Goal: Navigation & Orientation: Find specific page/section

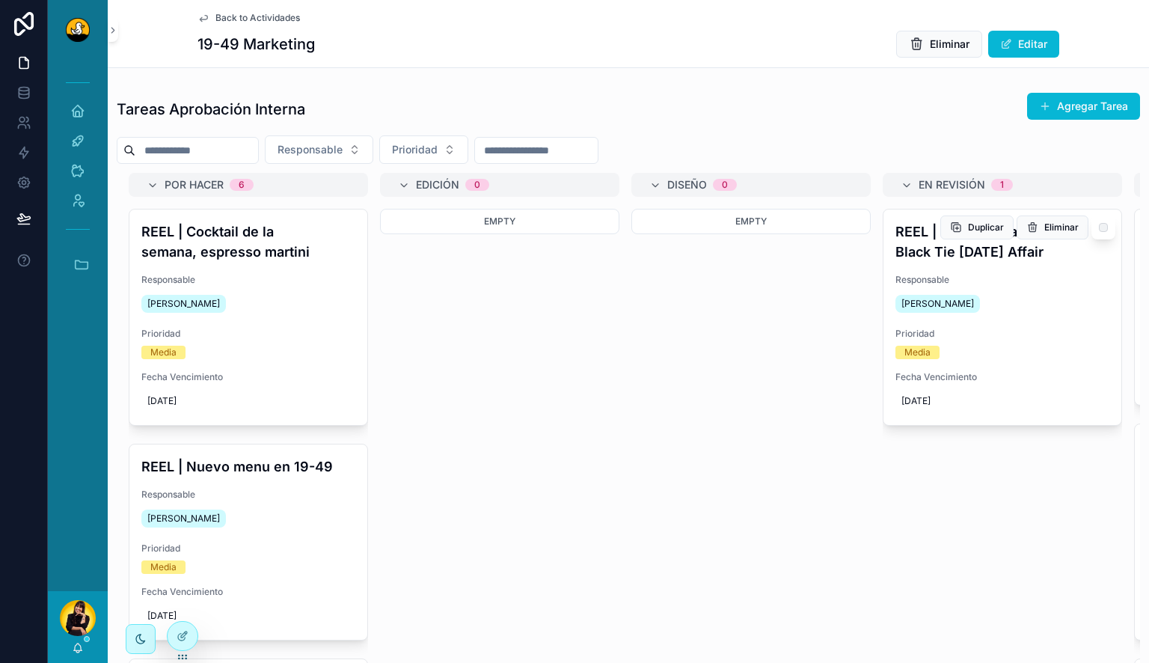
click at [1009, 272] on div "REEL | Save the date: Black Tie Halloween Affair Responsable Miguel Madriz Prio…" at bounding box center [1003, 318] width 238 height 216
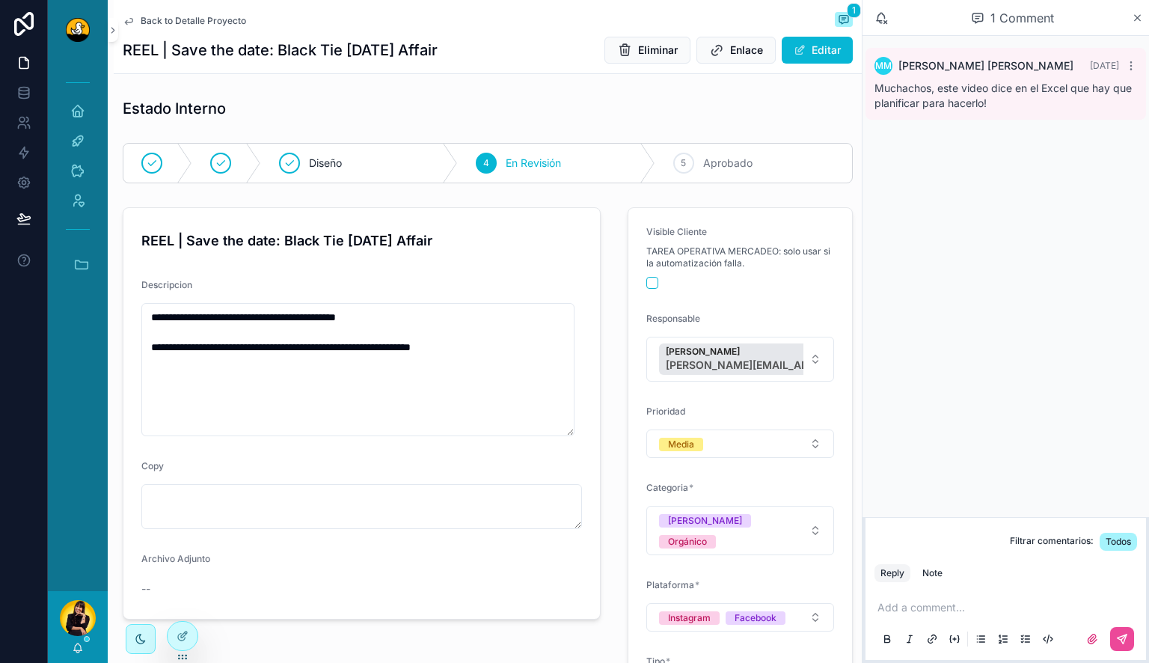
click at [169, 21] on span "Back to Detalle Proyecto" at bounding box center [194, 21] width 106 height 12
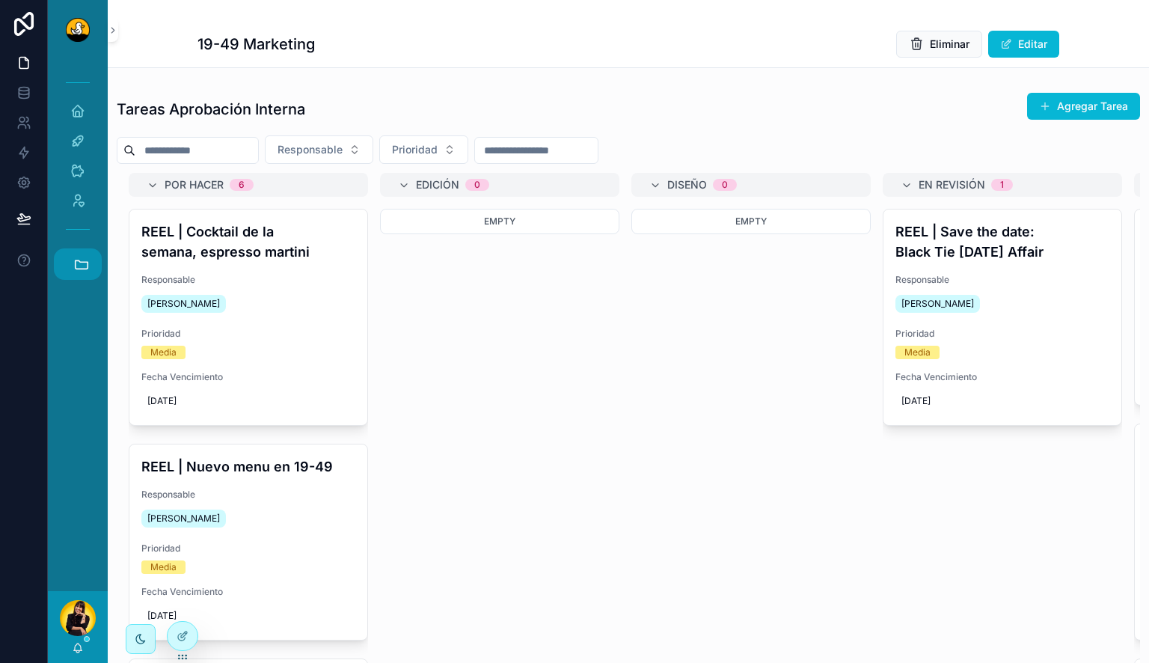
click at [89, 258] on icon "scrollable content" at bounding box center [81, 264] width 16 height 16
click at [80, 476] on link "HC Hyatt Centric" at bounding box center [81, 467] width 40 height 31
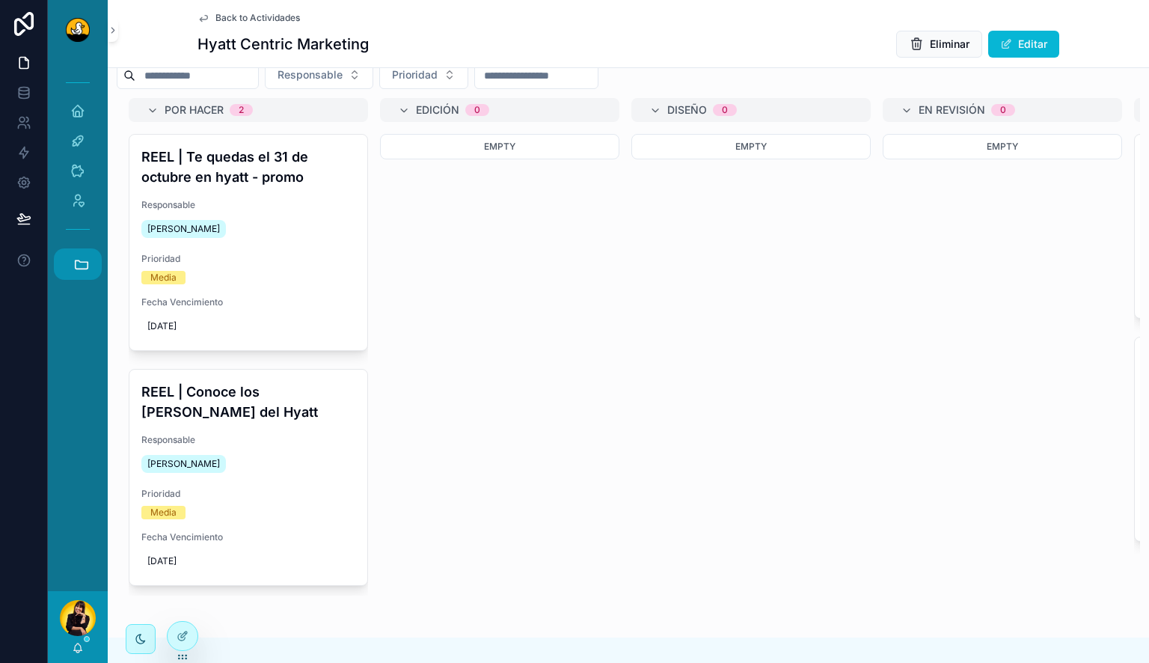
click at [77, 265] on icon "scrollable content" at bounding box center [81, 264] width 16 height 16
click at [66, 549] on link "C CENSE" at bounding box center [81, 548] width 40 height 31
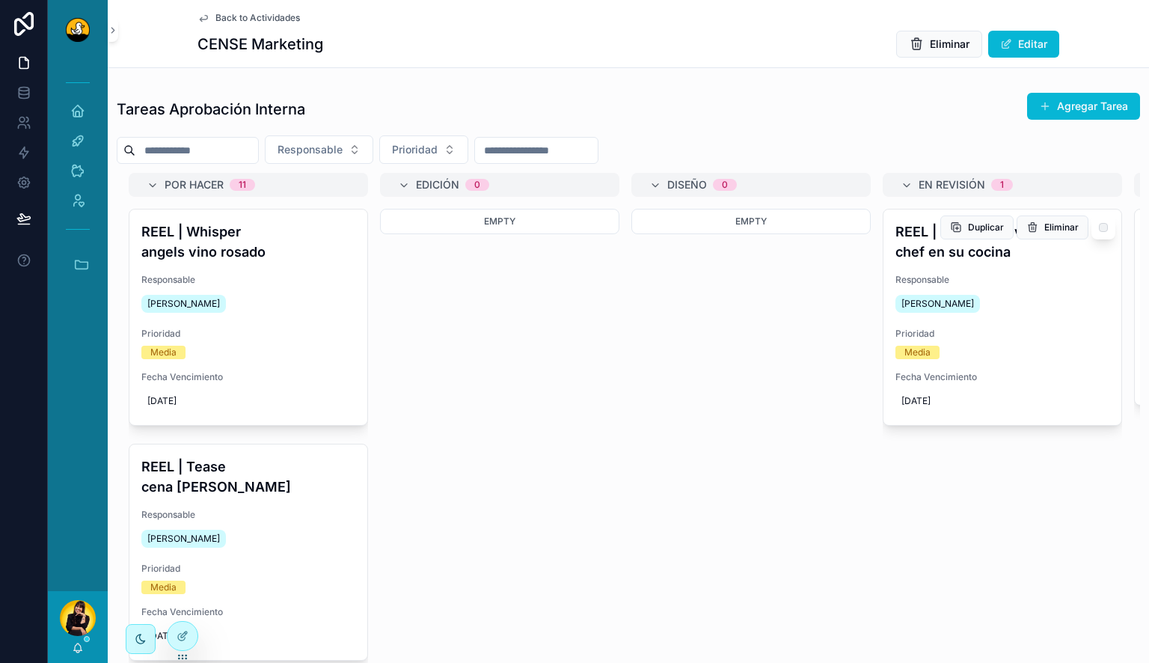
click at [967, 278] on span "Responsable" at bounding box center [1003, 280] width 214 height 12
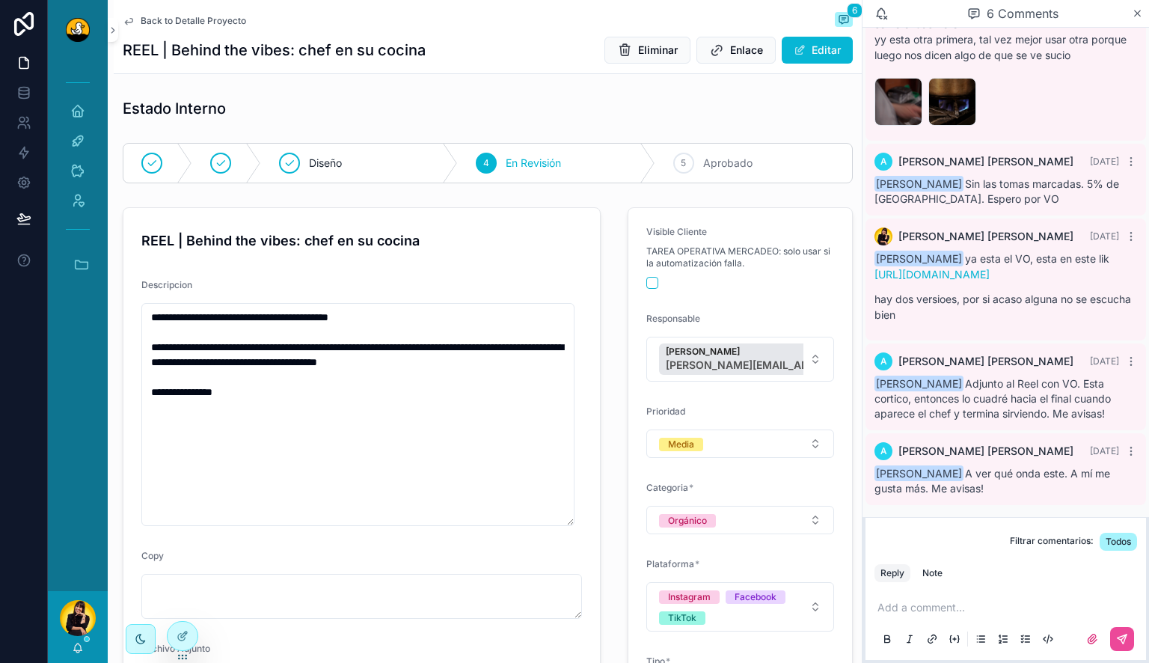
scroll to position [299, 0]
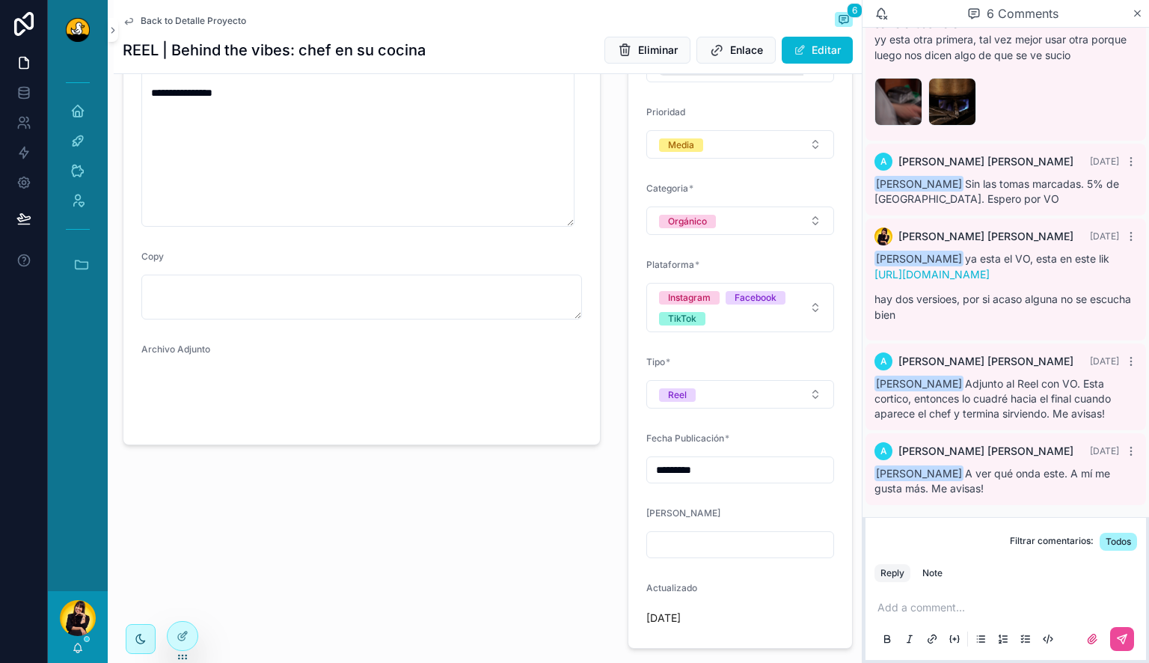
click at [162, 24] on span "Back to Detalle Proyecto" at bounding box center [194, 21] width 106 height 12
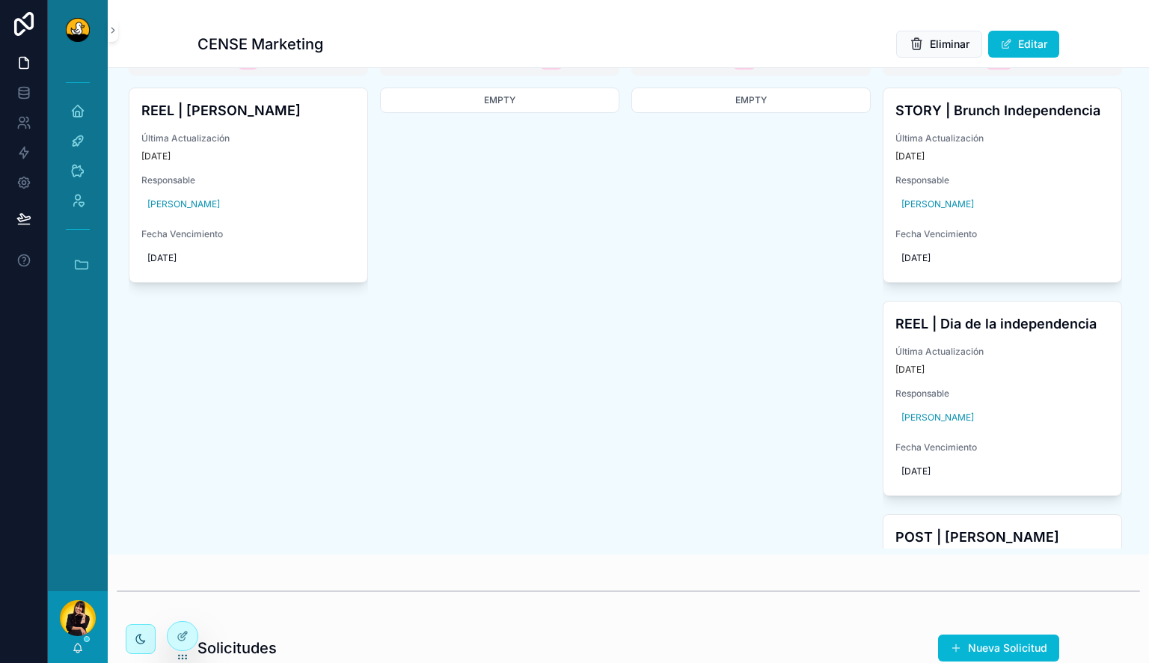
scroll to position [674, 0]
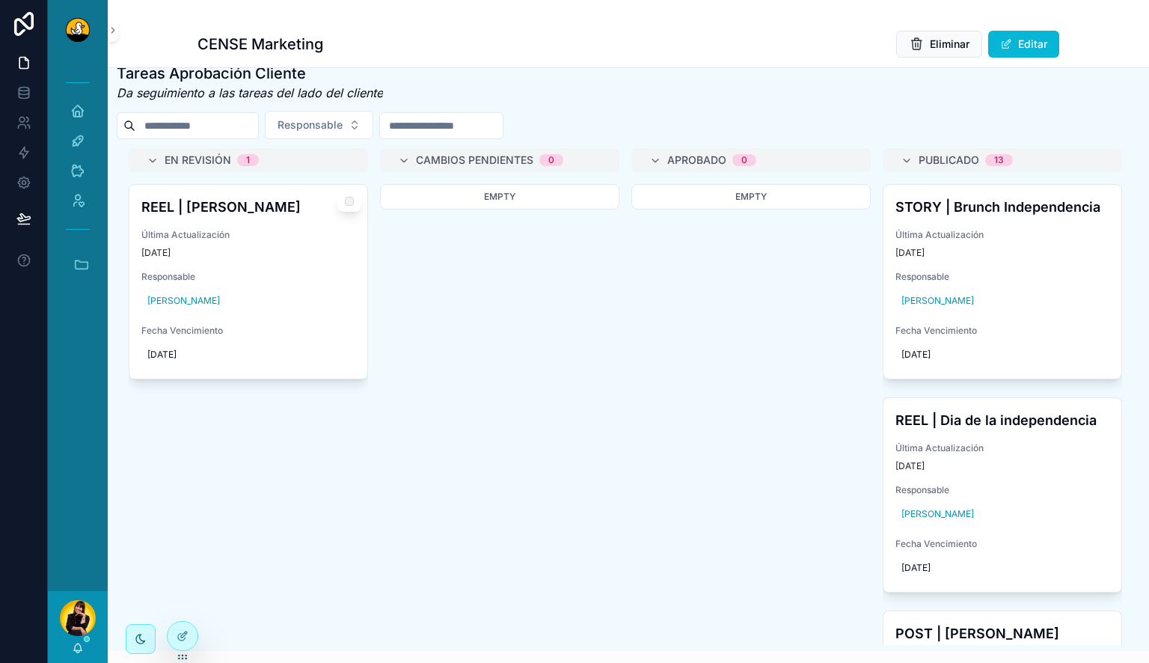
click at [299, 241] on span "Última Actualización" at bounding box center [248, 235] width 214 height 12
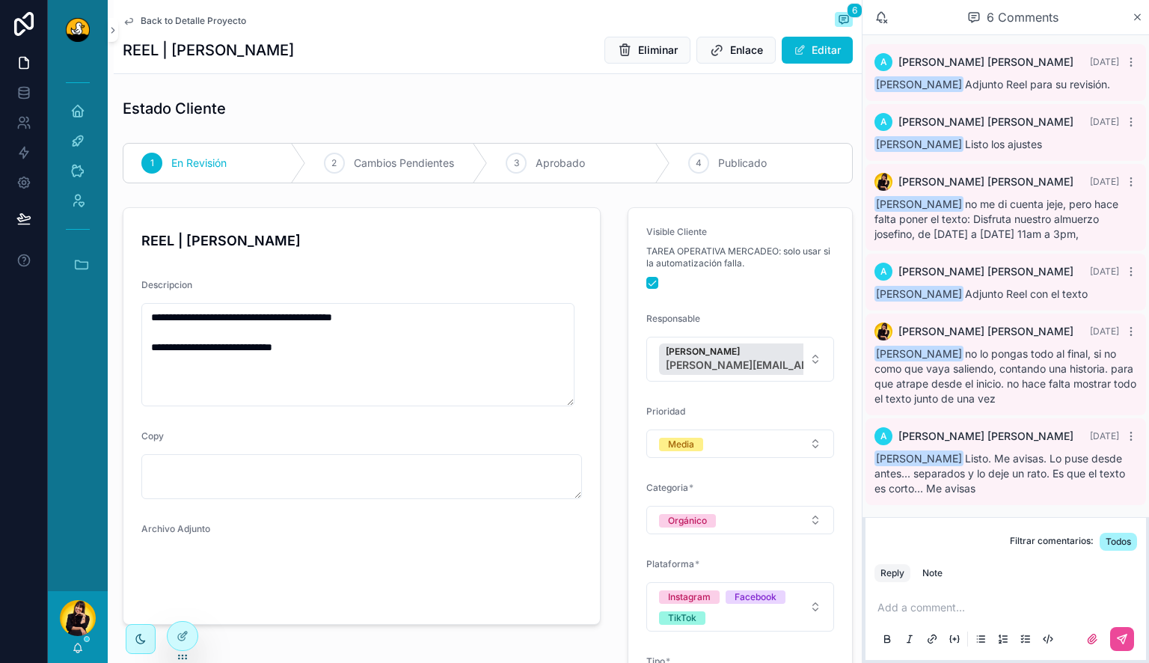
click at [163, 25] on span "Back to Detalle Proyecto" at bounding box center [194, 21] width 106 height 12
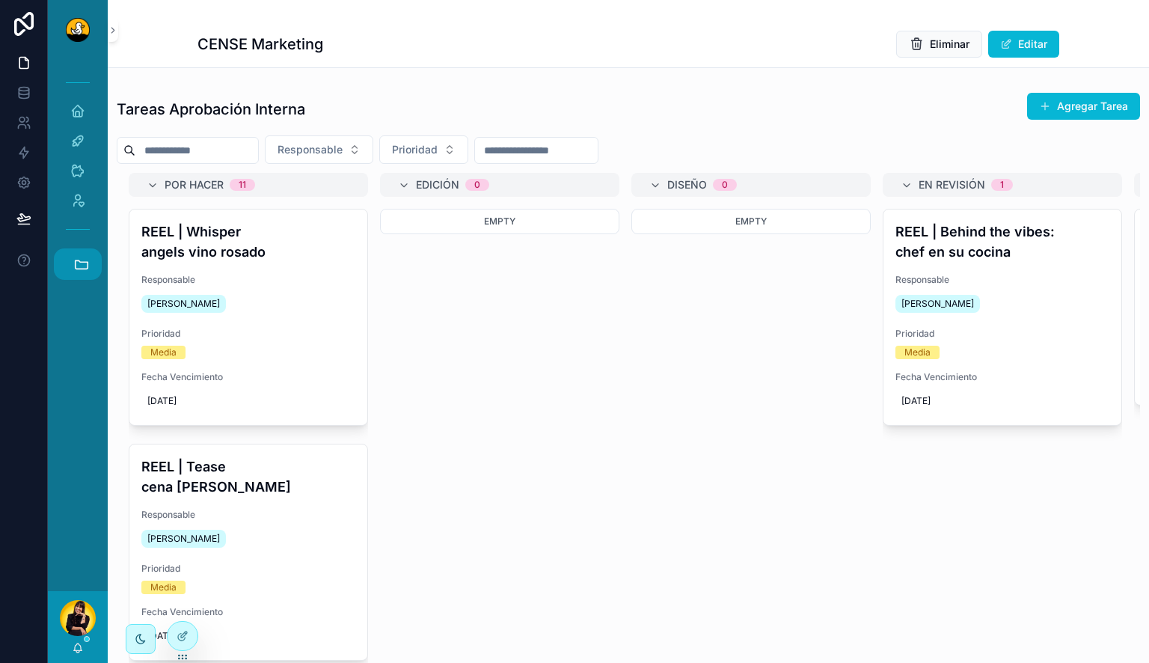
click at [83, 269] on icon "scrollable content" at bounding box center [82, 264] width 13 height 8
click at [84, 505] on span "1" at bounding box center [77, 508] width 16 height 16
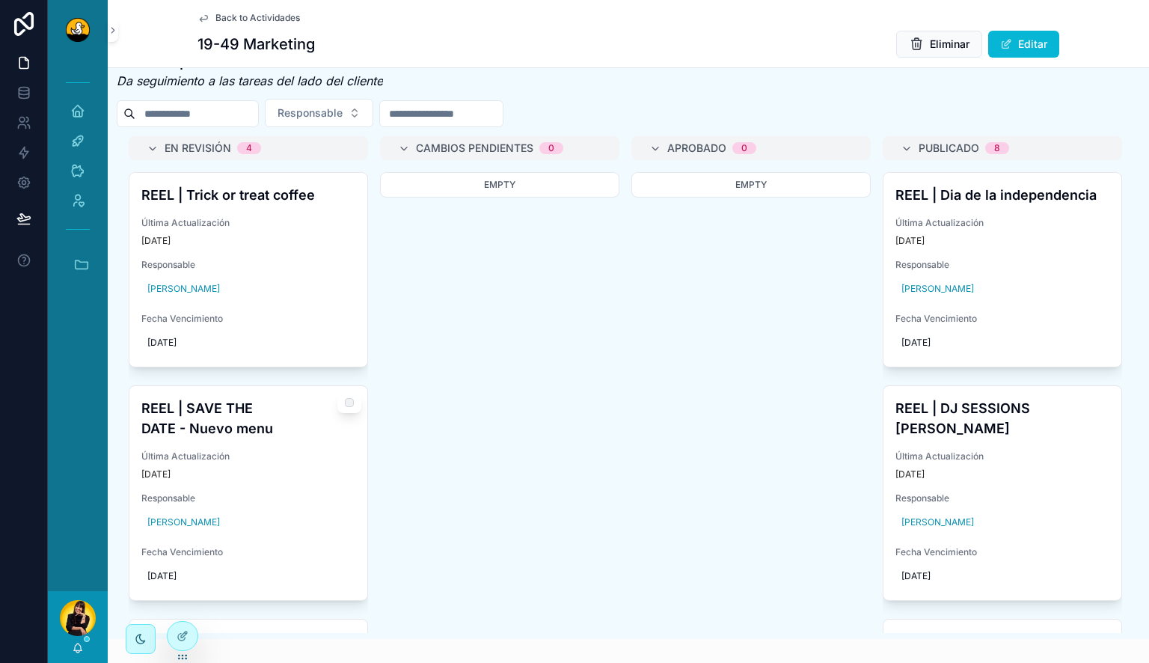
scroll to position [674, 0]
